Goal: Task Accomplishment & Management: Manage account settings

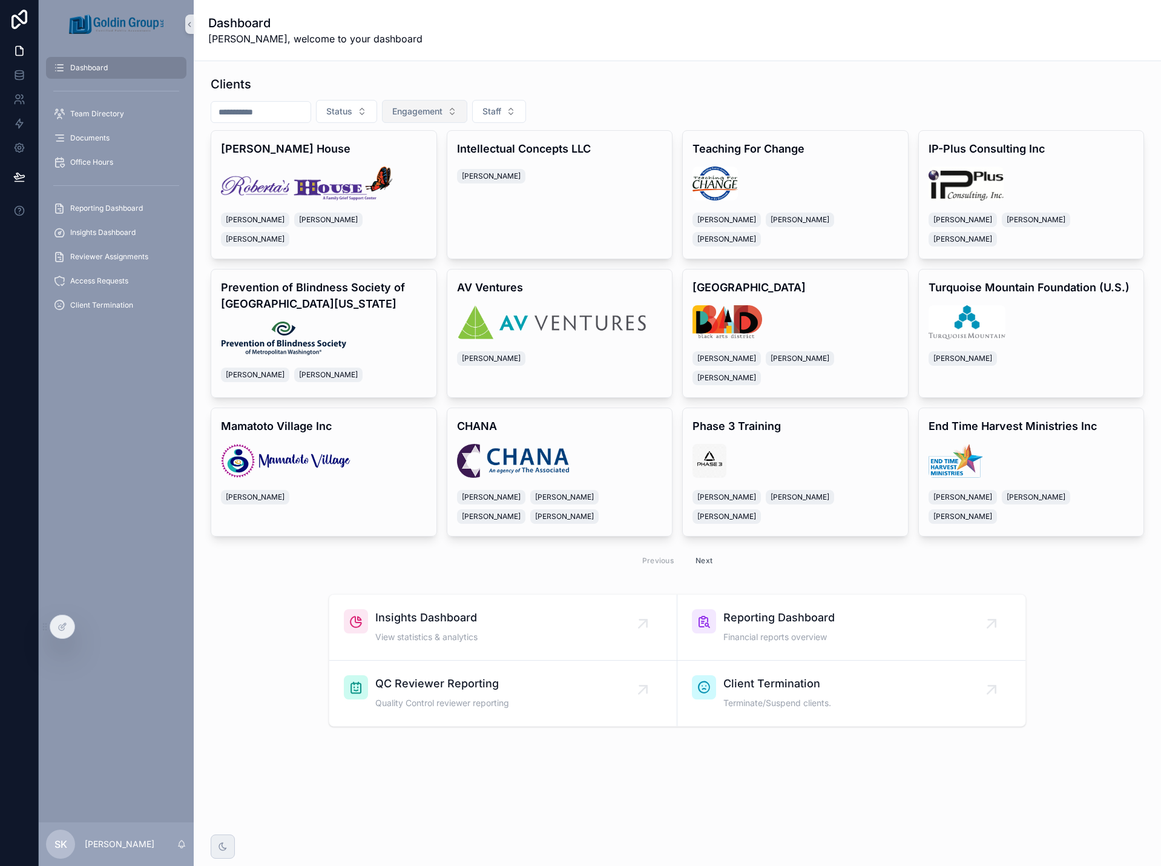
click at [467, 114] on button "Engagement" at bounding box center [424, 111] width 85 height 23
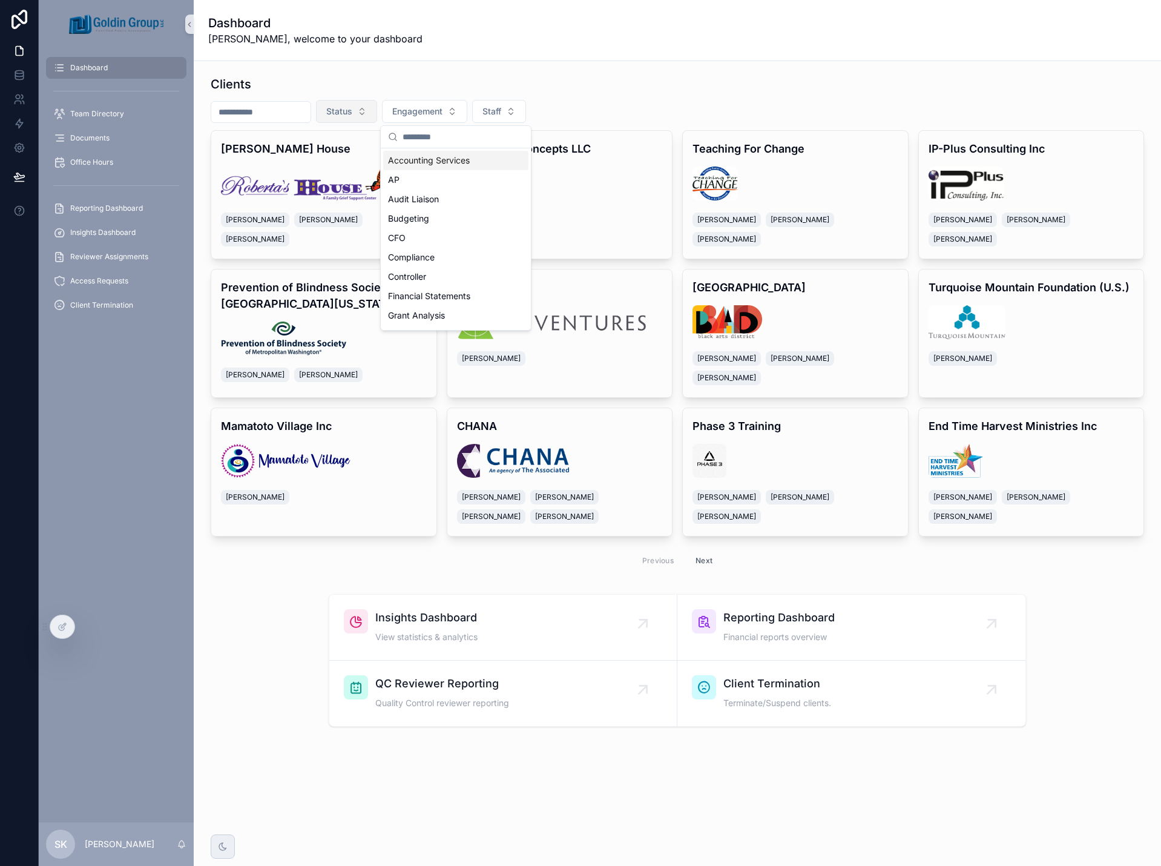
drag, startPoint x: 482, startPoint y: 110, endPoint x: 383, endPoint y: 115, distance: 99.4
click at [467, 110] on button "Engagement" at bounding box center [424, 111] width 85 height 23
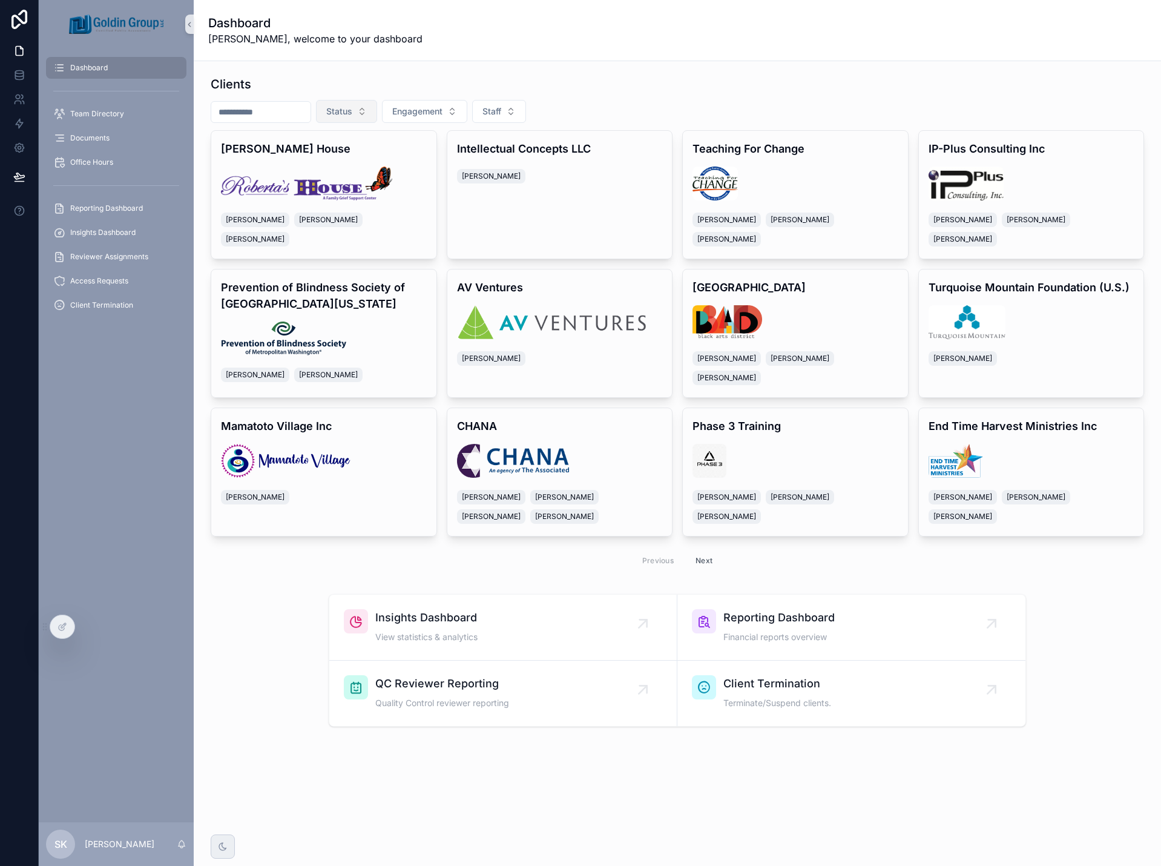
click at [352, 115] on span "Status" at bounding box center [339, 111] width 26 height 12
click at [364, 177] on div "Intake" at bounding box center [377, 179] width 145 height 19
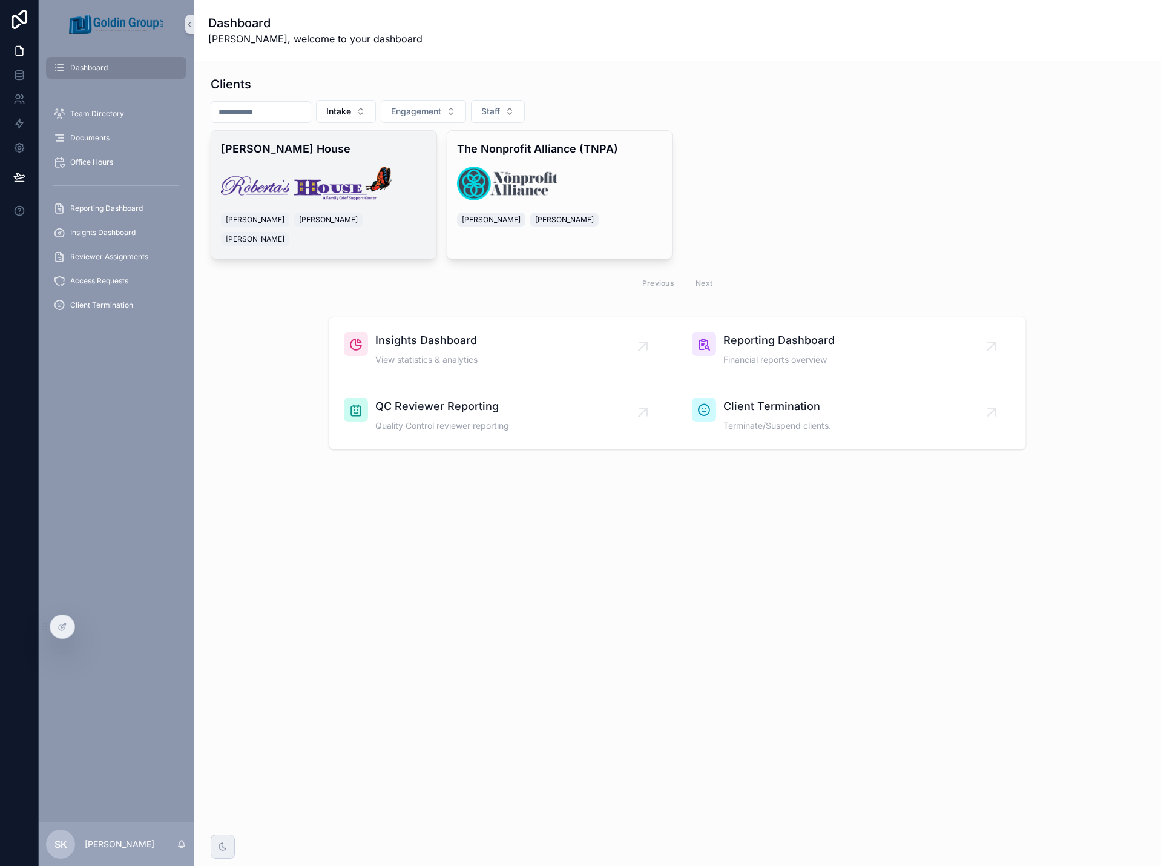
click at [410, 140] on div "[PERSON_NAME] House [PERSON_NAME] [PERSON_NAME] [PERSON_NAME]" at bounding box center [323, 195] width 225 height 128
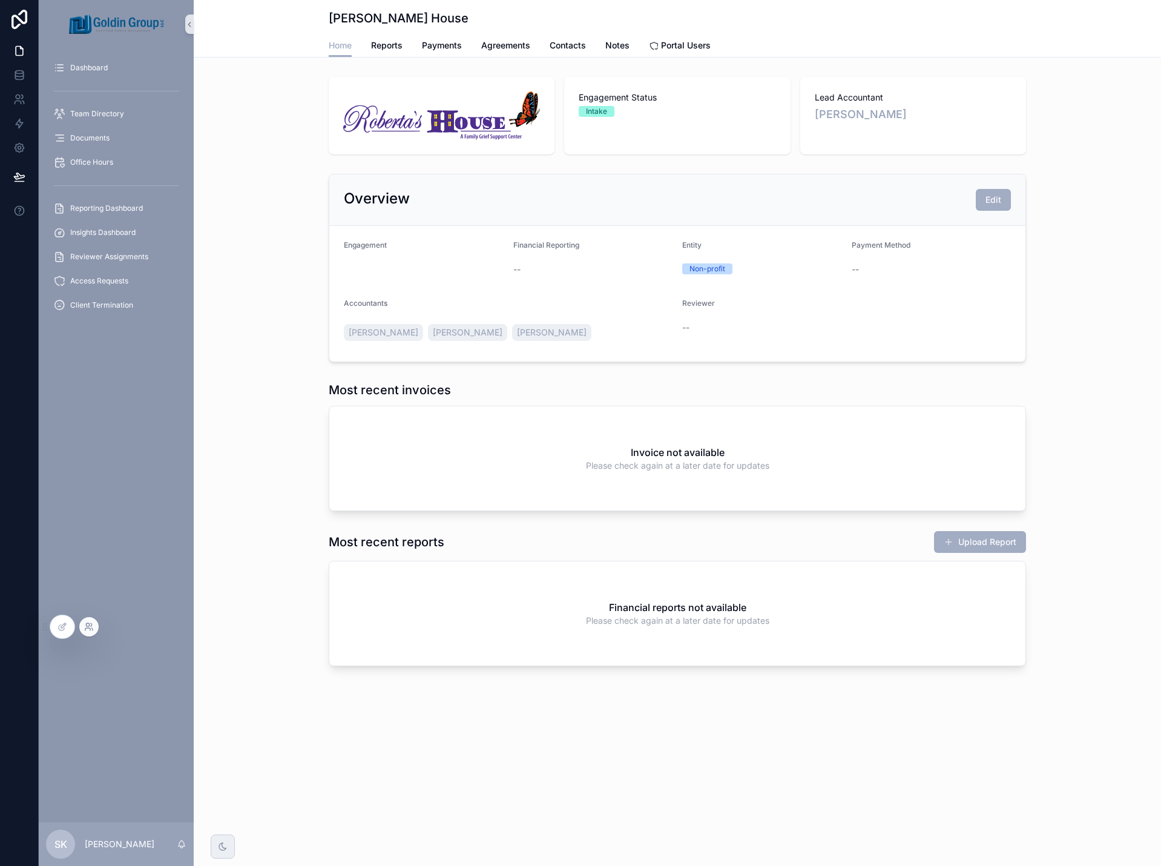
click at [90, 627] on icon at bounding box center [89, 627] width 10 height 10
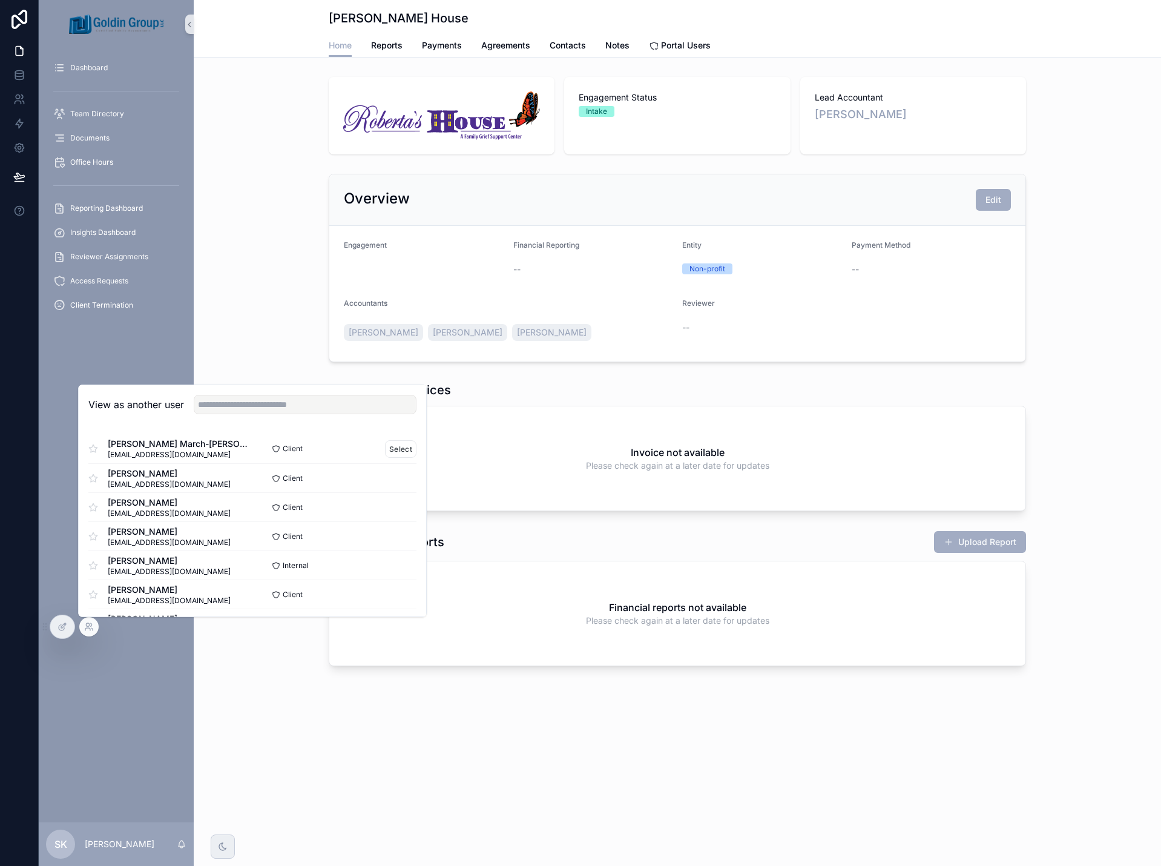
click at [170, 442] on span "[PERSON_NAME] March-[PERSON_NAME]" at bounding box center [180, 444] width 145 height 12
click at [386, 446] on button "Select" at bounding box center [400, 449] width 31 height 18
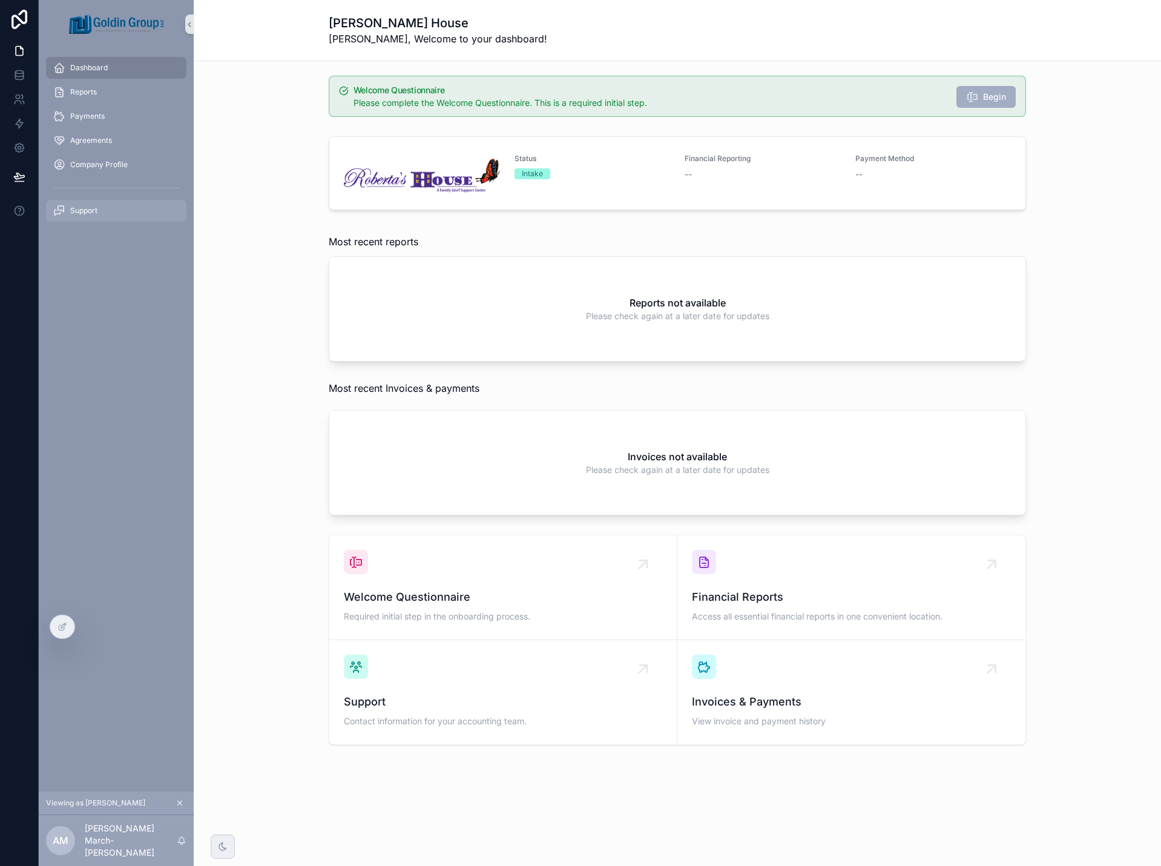
click at [100, 211] on div "Support" at bounding box center [116, 210] width 126 height 19
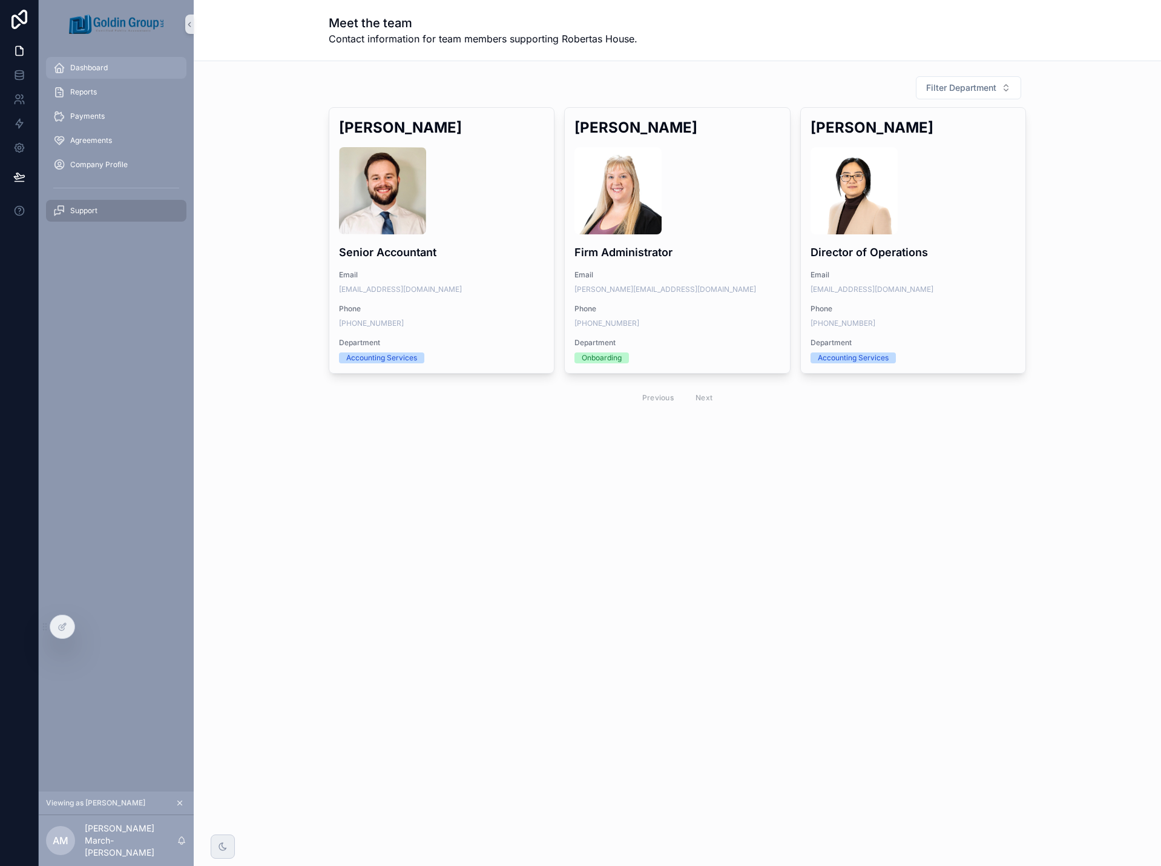
click at [99, 74] on div "Dashboard" at bounding box center [116, 67] width 126 height 19
